Goal: Use online tool/utility

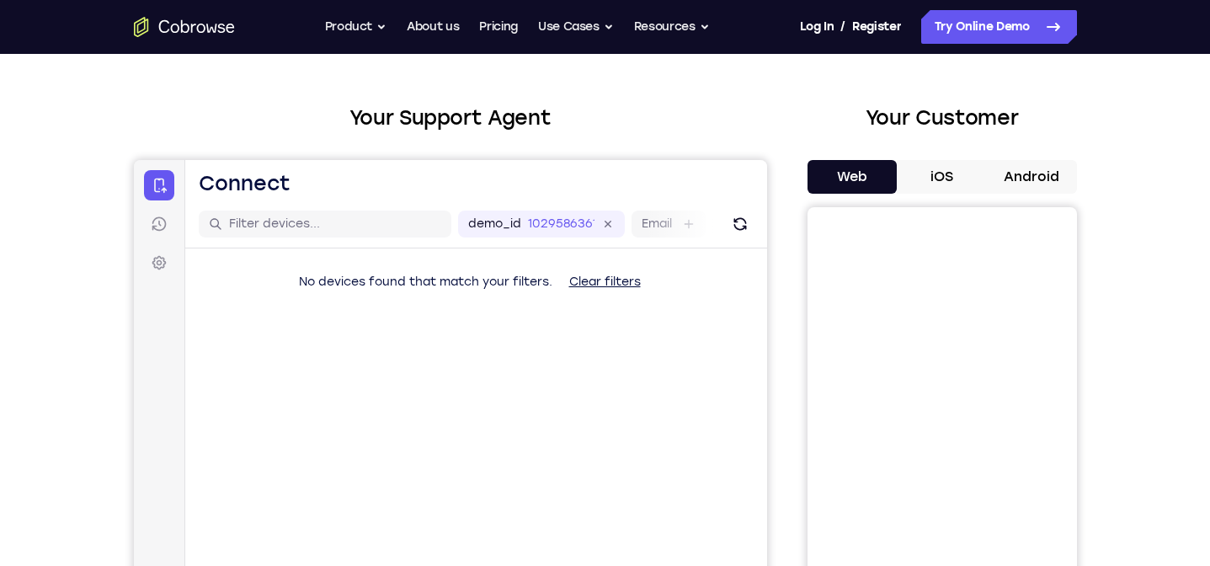
scroll to position [58, 0]
click at [612, 232] on div "1029586361" at bounding box center [570, 224] width 87 height 17
click at [527, 227] on icon at bounding box center [523, 225] width 19 height 19
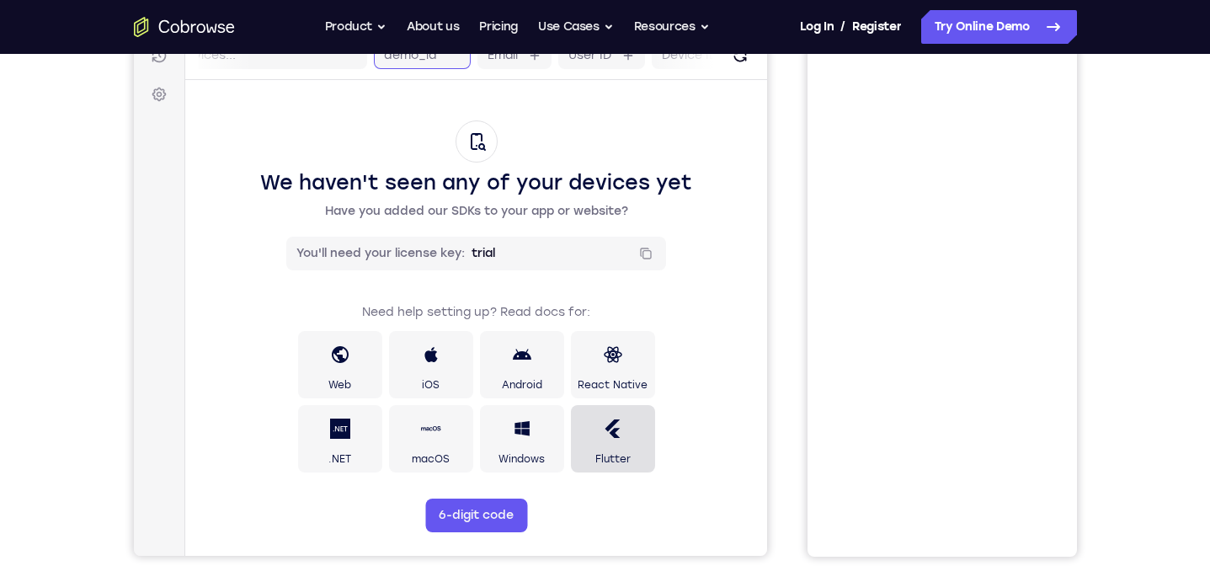
scroll to position [228, 0]
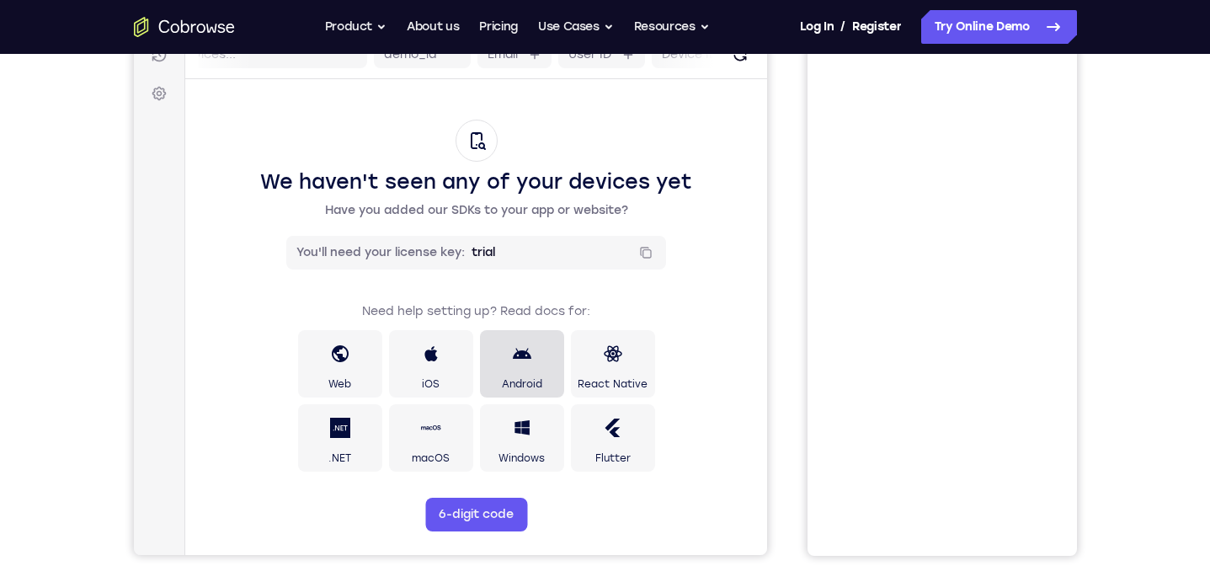
click at [541, 381] on span "Android" at bounding box center [521, 383] width 40 height 13
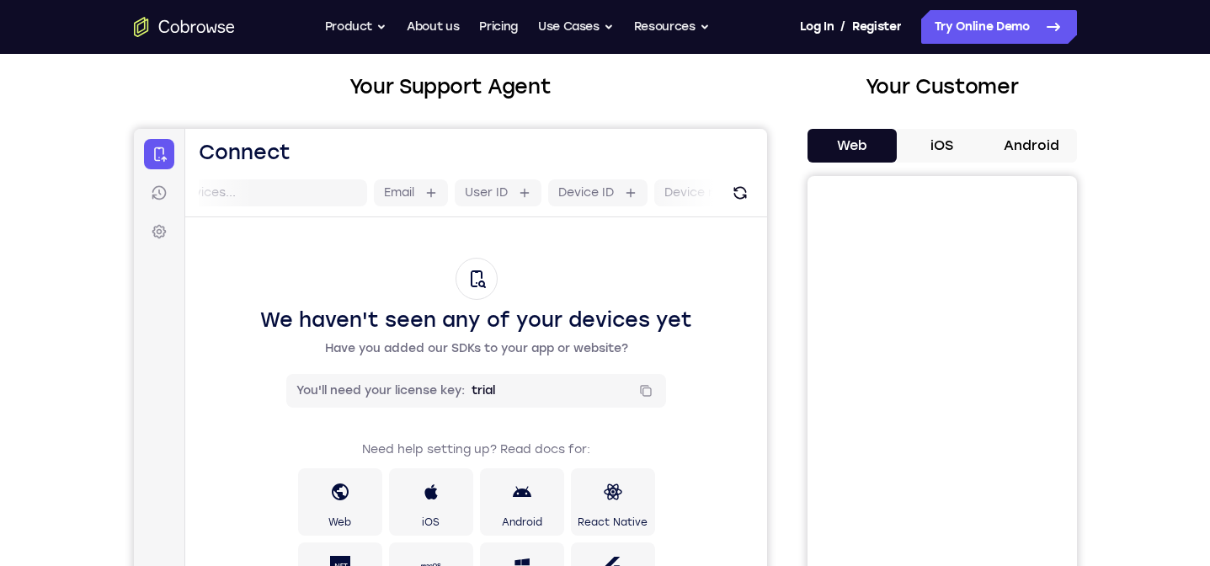
scroll to position [0, 0]
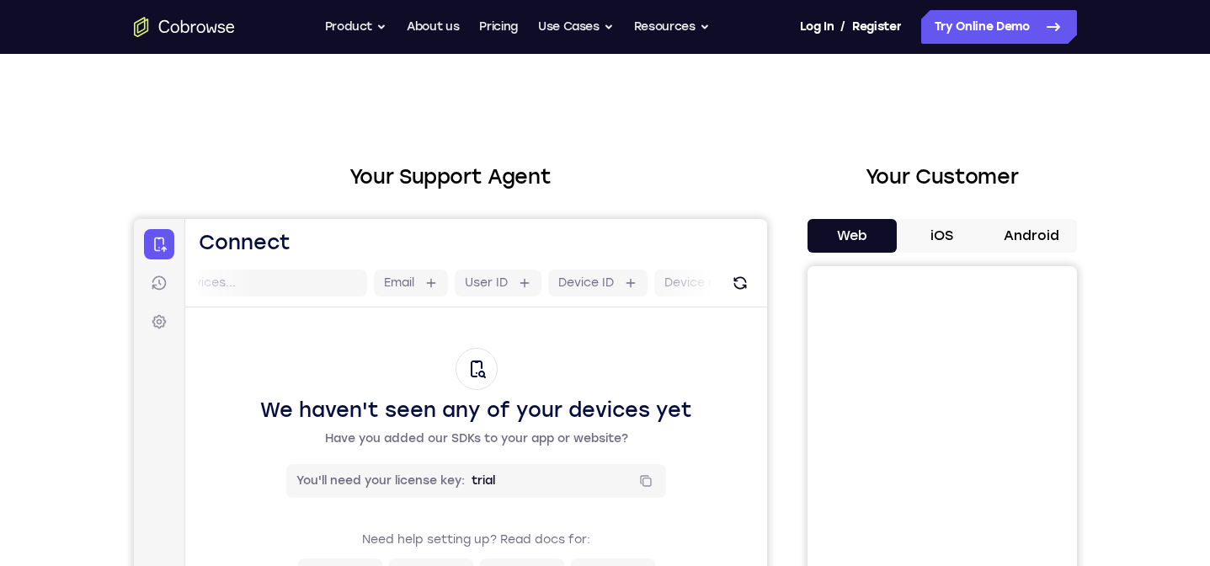
click at [1009, 234] on button "Android" at bounding box center [1032, 236] width 90 height 34
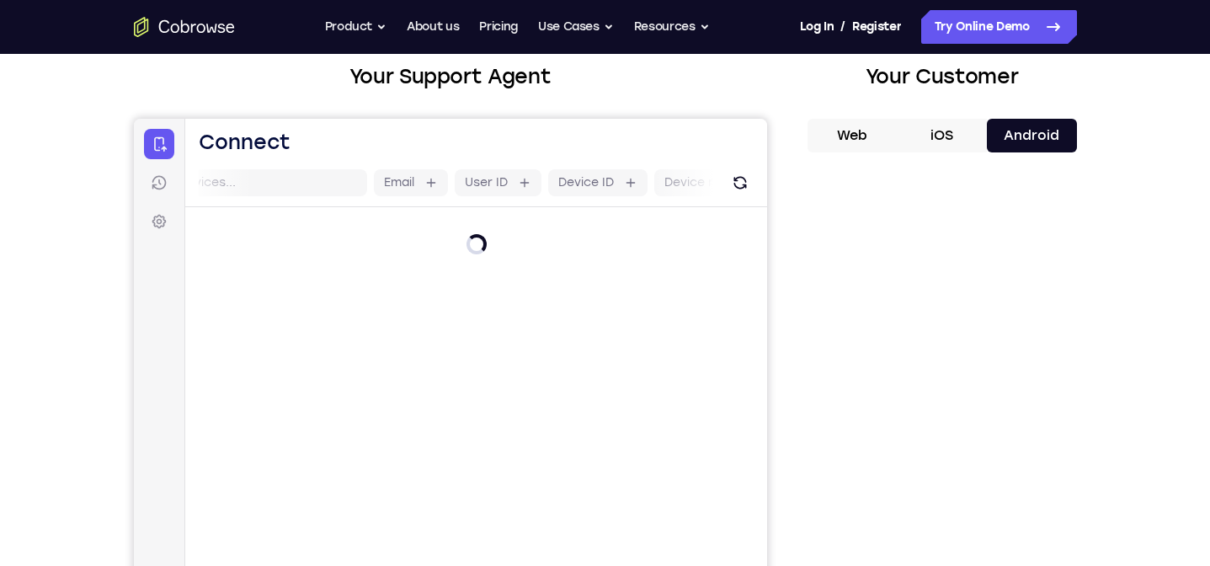
scroll to position [99, 0]
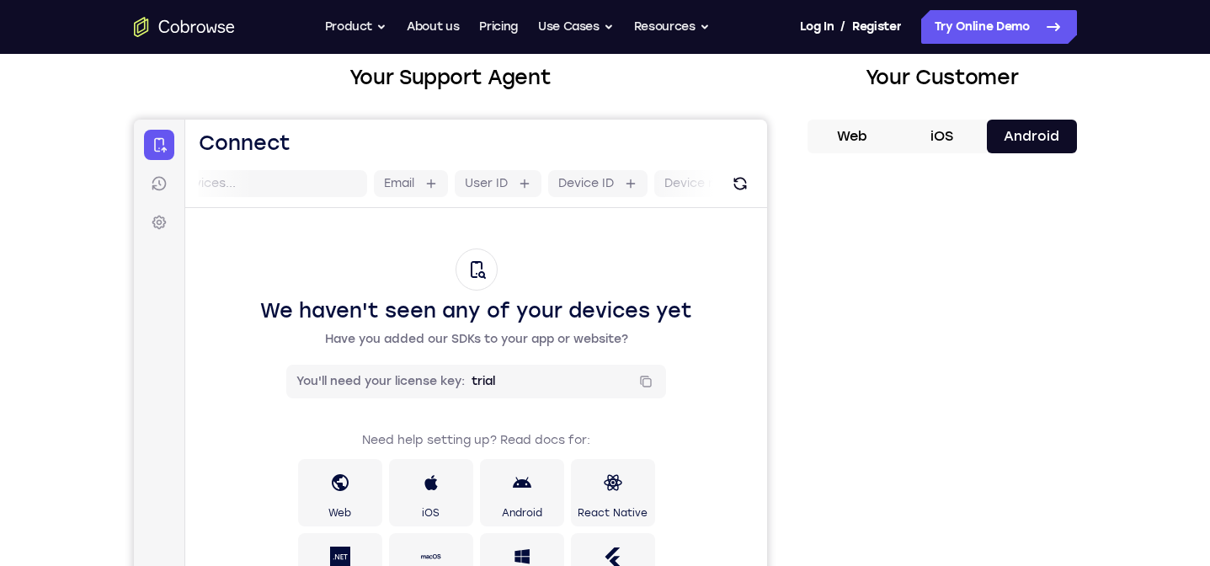
click at [946, 135] on button "iOS" at bounding box center [942, 137] width 90 height 34
click at [830, 135] on button "Web" at bounding box center [853, 137] width 90 height 34
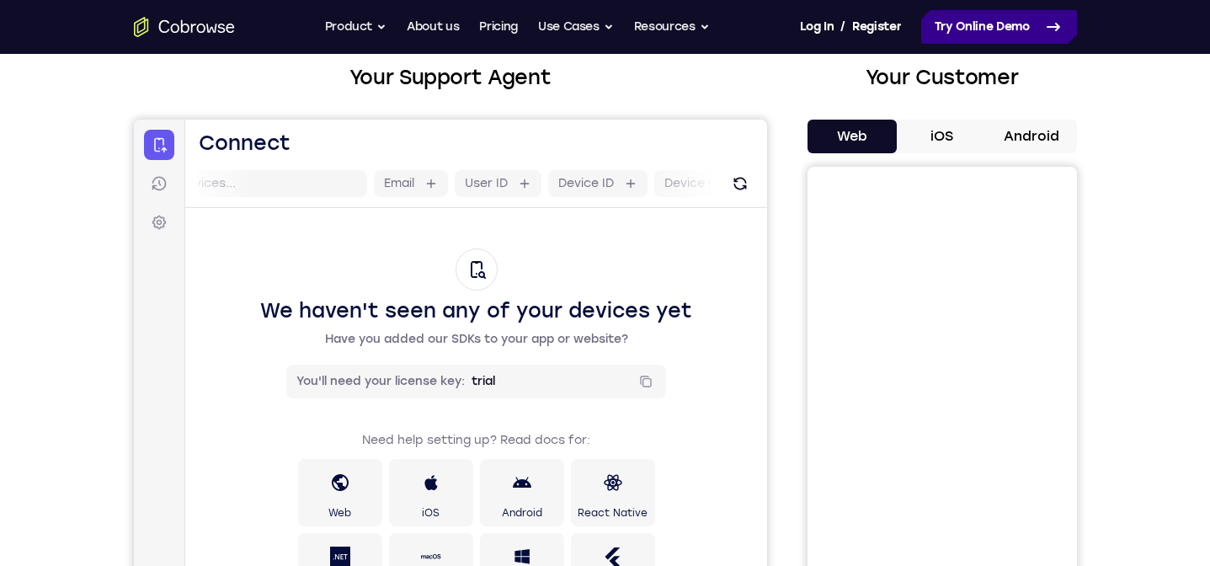
click at [1050, 33] on icon at bounding box center [1053, 27] width 20 height 20
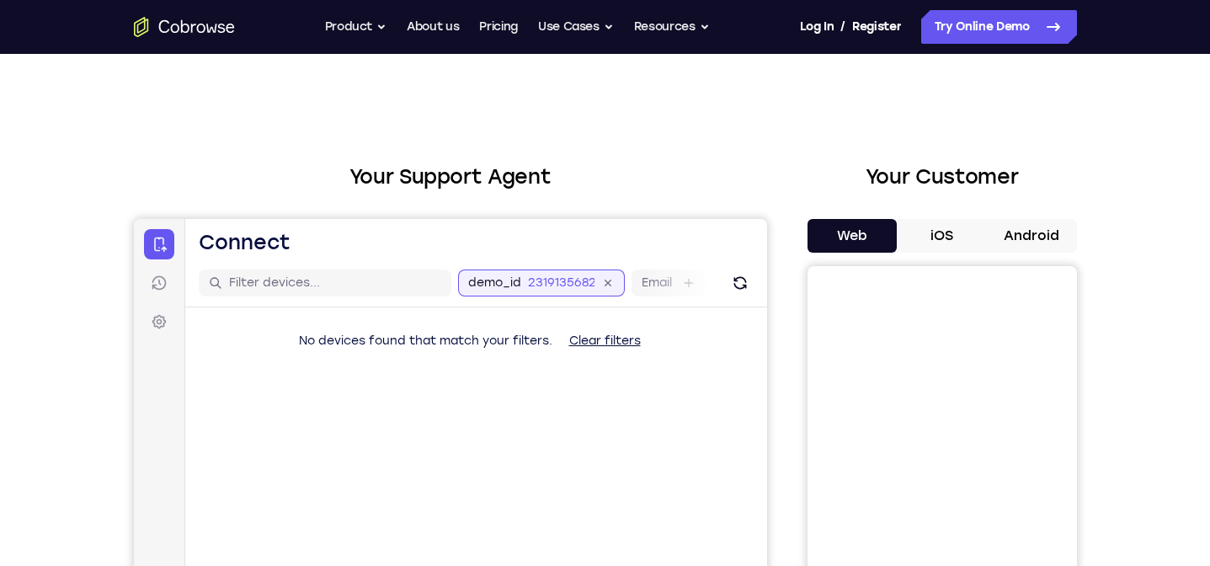
click at [590, 289] on input "2319135682" at bounding box center [560, 283] width 67 height 17
